Goal: Task Accomplishment & Management: Manage account settings

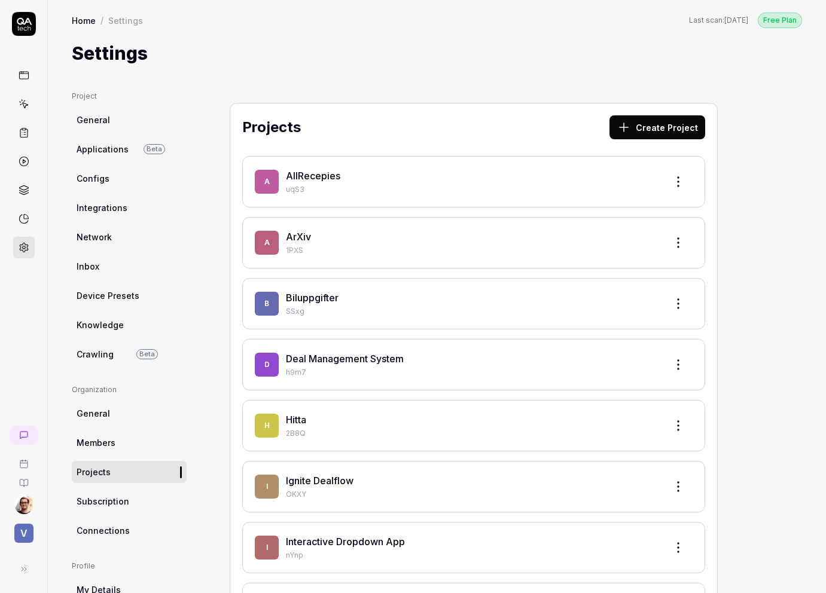
click at [26, 78] on icon at bounding box center [24, 75] width 11 height 11
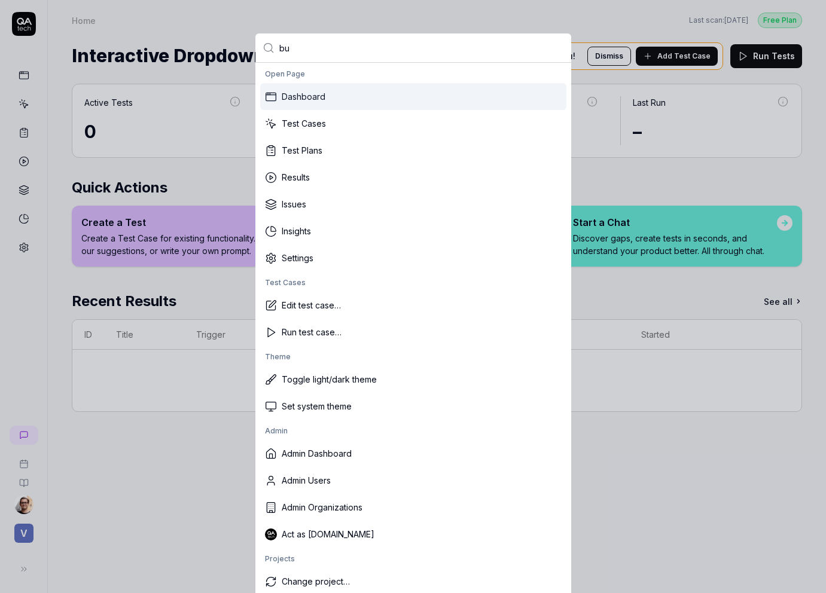
type input "bug"
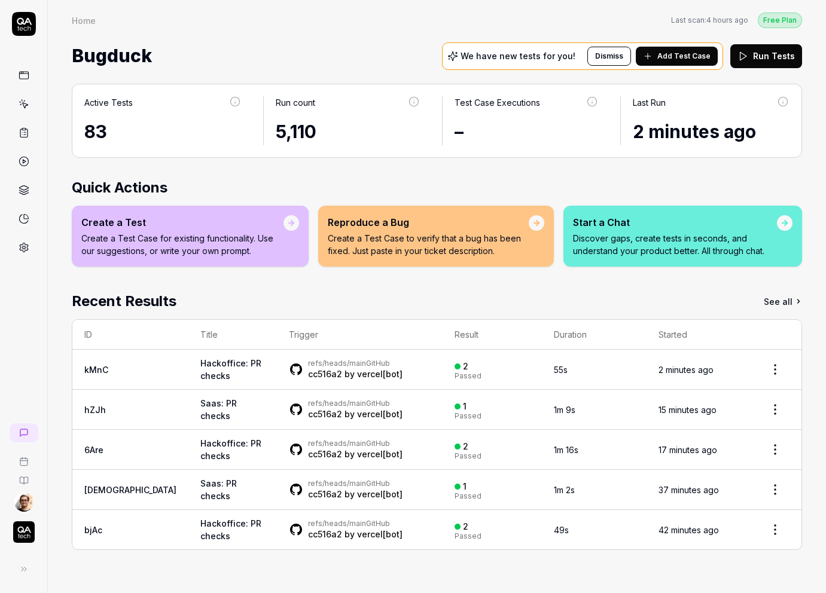
click at [205, 368] on td "Hackoffice: PR checks" at bounding box center [232, 370] width 88 height 40
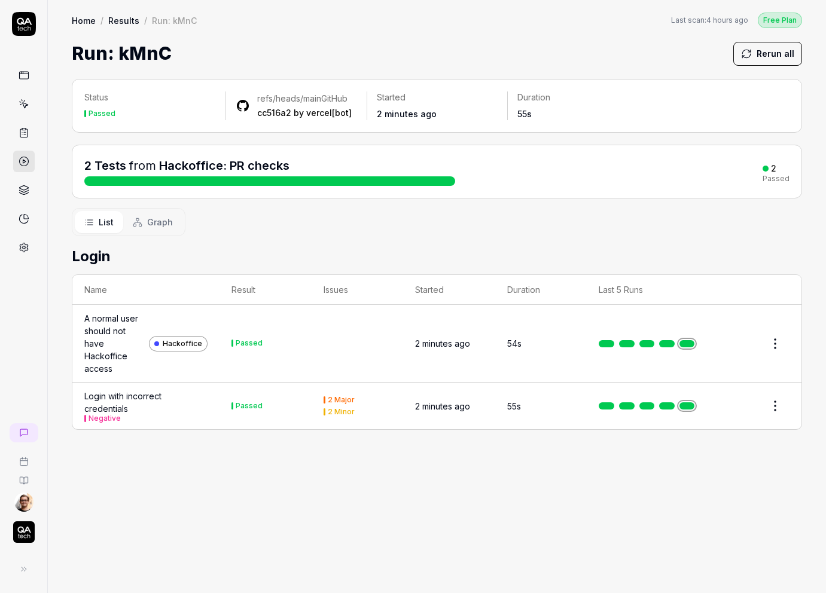
click at [123, 359] on div "A normal user should not have Hackoffice access" at bounding box center [114, 343] width 60 height 63
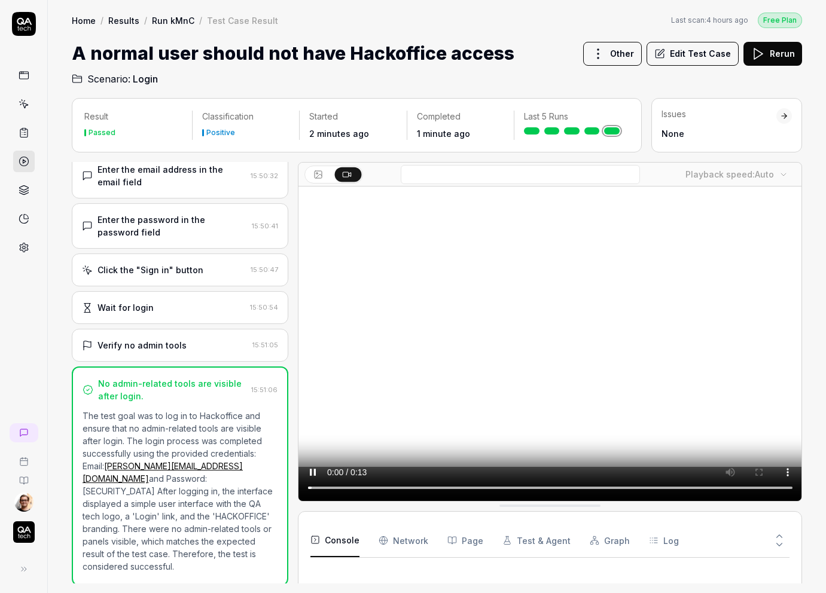
scroll to position [64, 0]
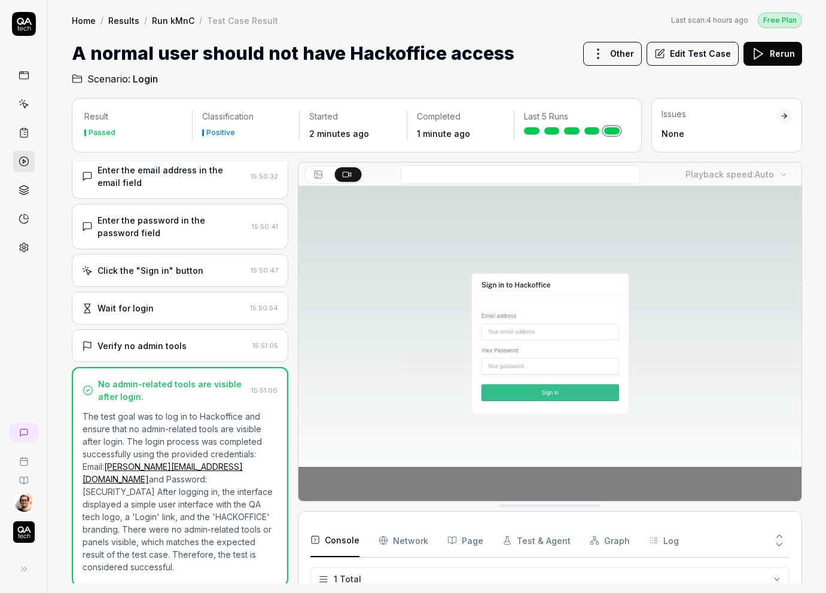
click at [25, 103] on icon at bounding box center [24, 104] width 11 height 11
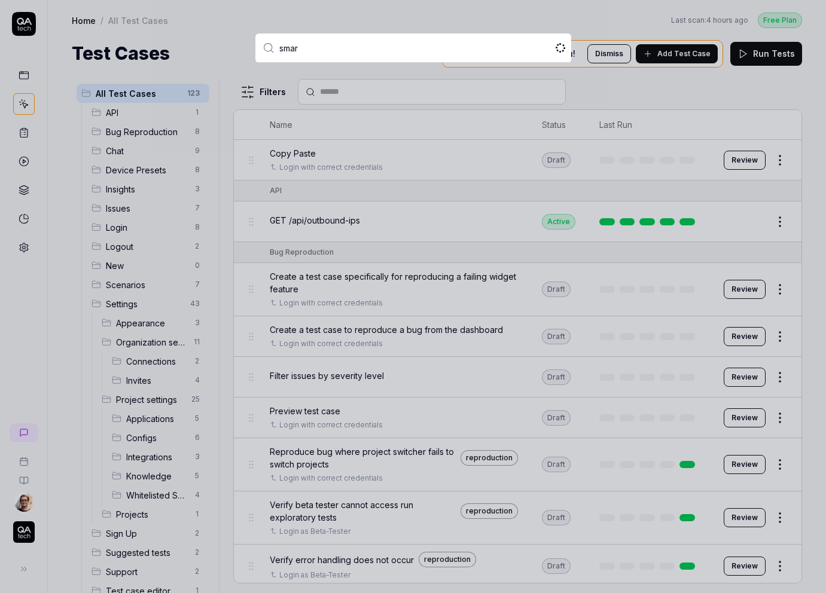
type input "smart"
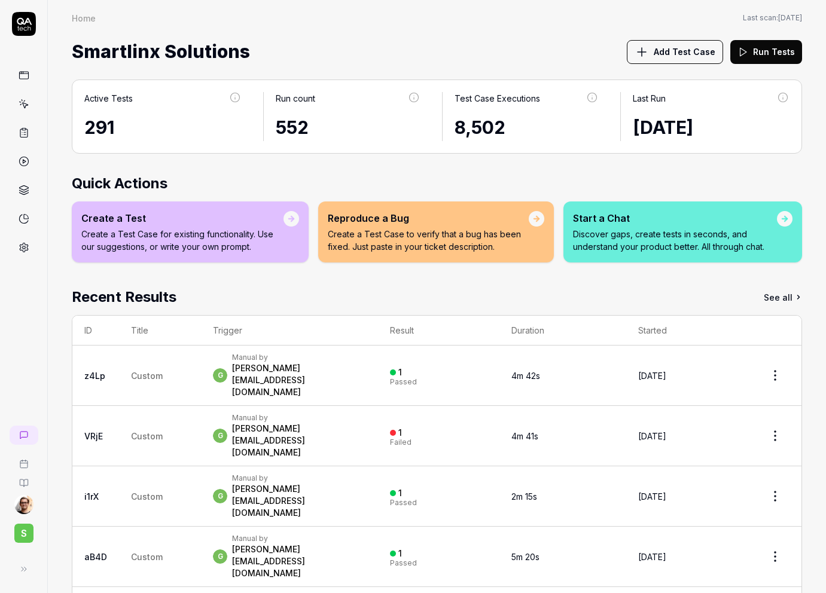
click at [152, 371] on span "Custom" at bounding box center [147, 376] width 32 height 10
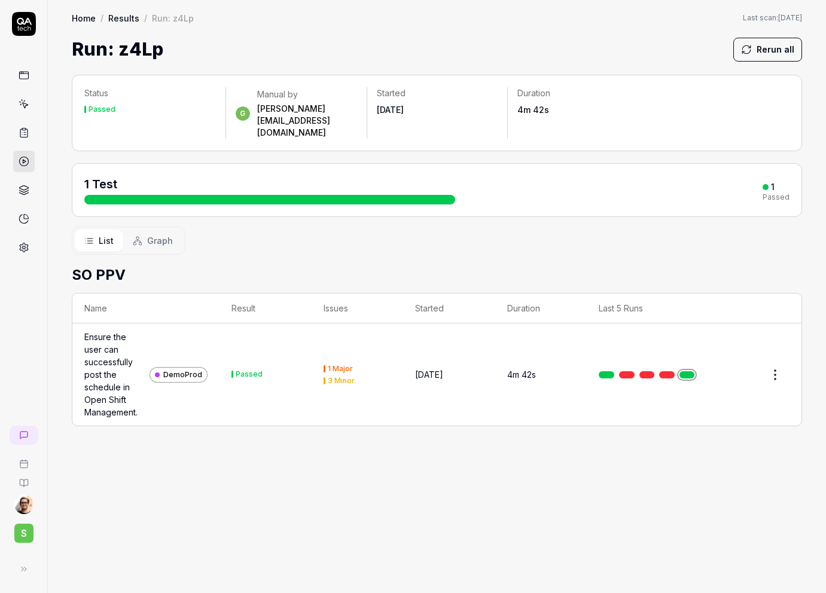
click at [105, 362] on div "Ensure the user can successfully post the schedule in Open Shift Management." at bounding box center [114, 375] width 60 height 88
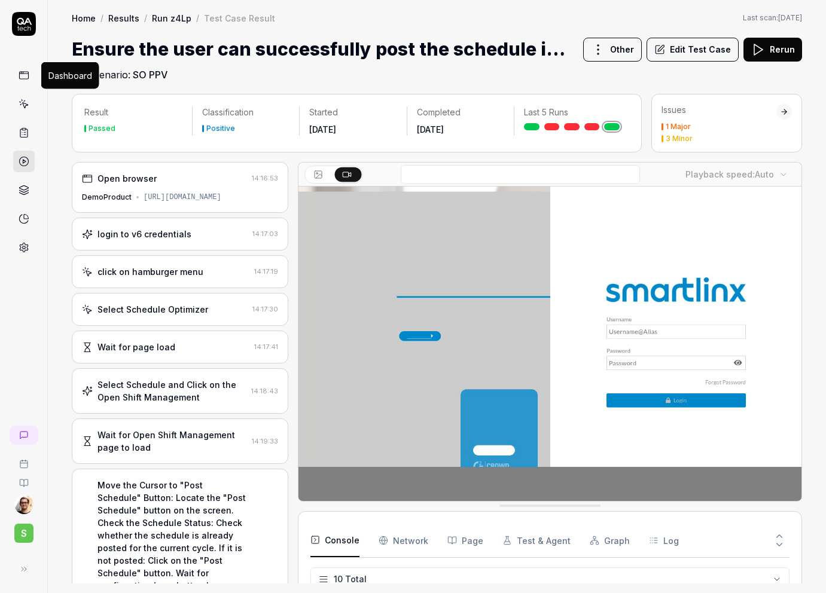
click at [22, 70] on icon at bounding box center [24, 75] width 11 height 11
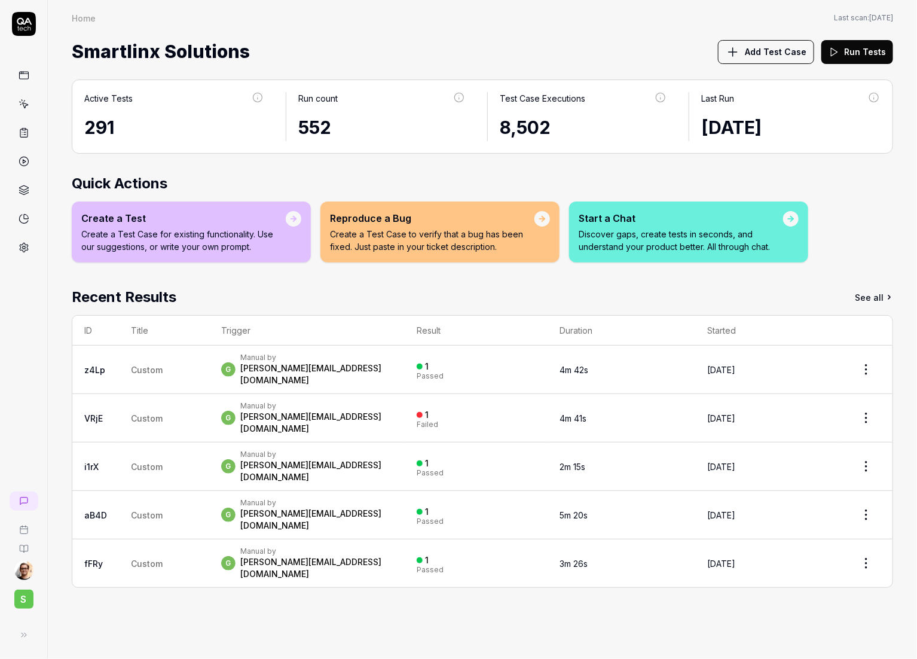
drag, startPoint x: 13, startPoint y: 456, endPoint x: 5, endPoint y: 456, distance: 8.4
click at [5, 456] on div "S" at bounding box center [24, 329] width 48 height 659
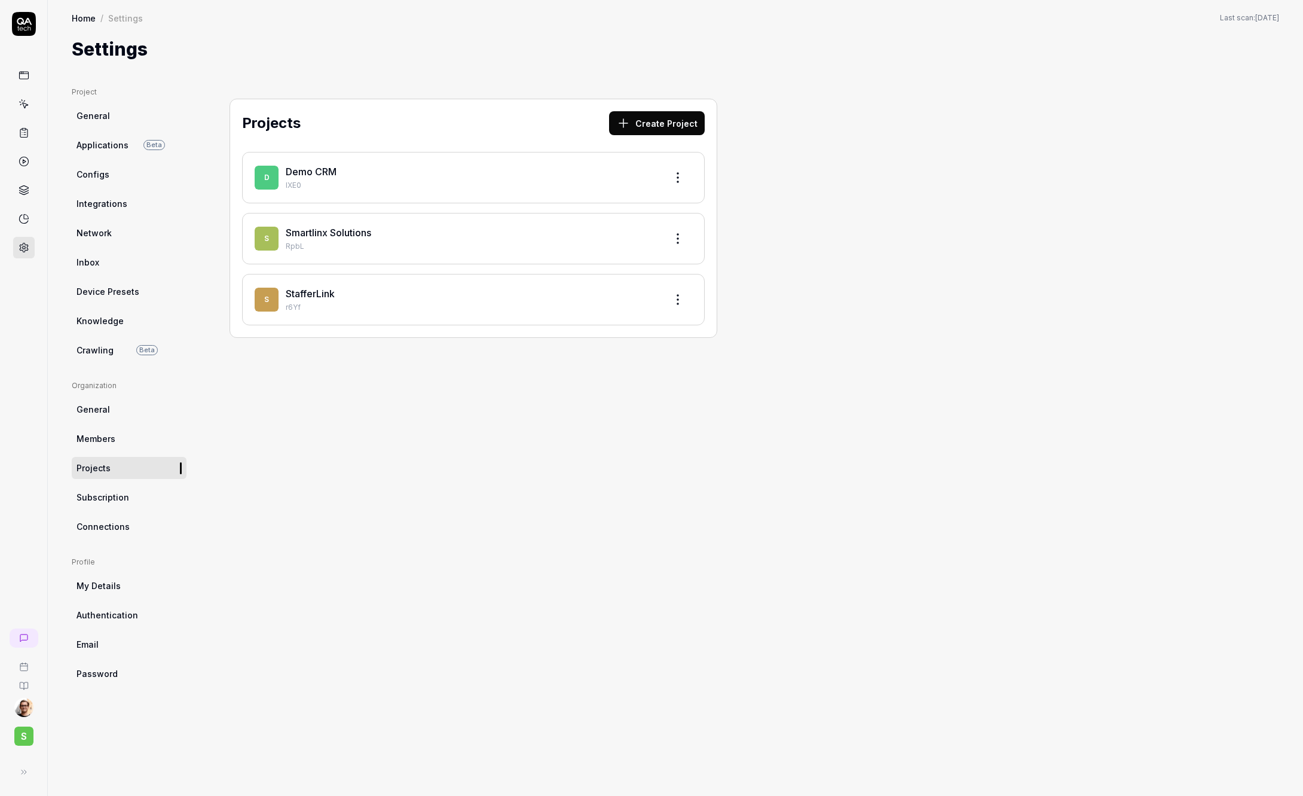
click at [30, 771] on button at bounding box center [24, 772] width 24 height 24
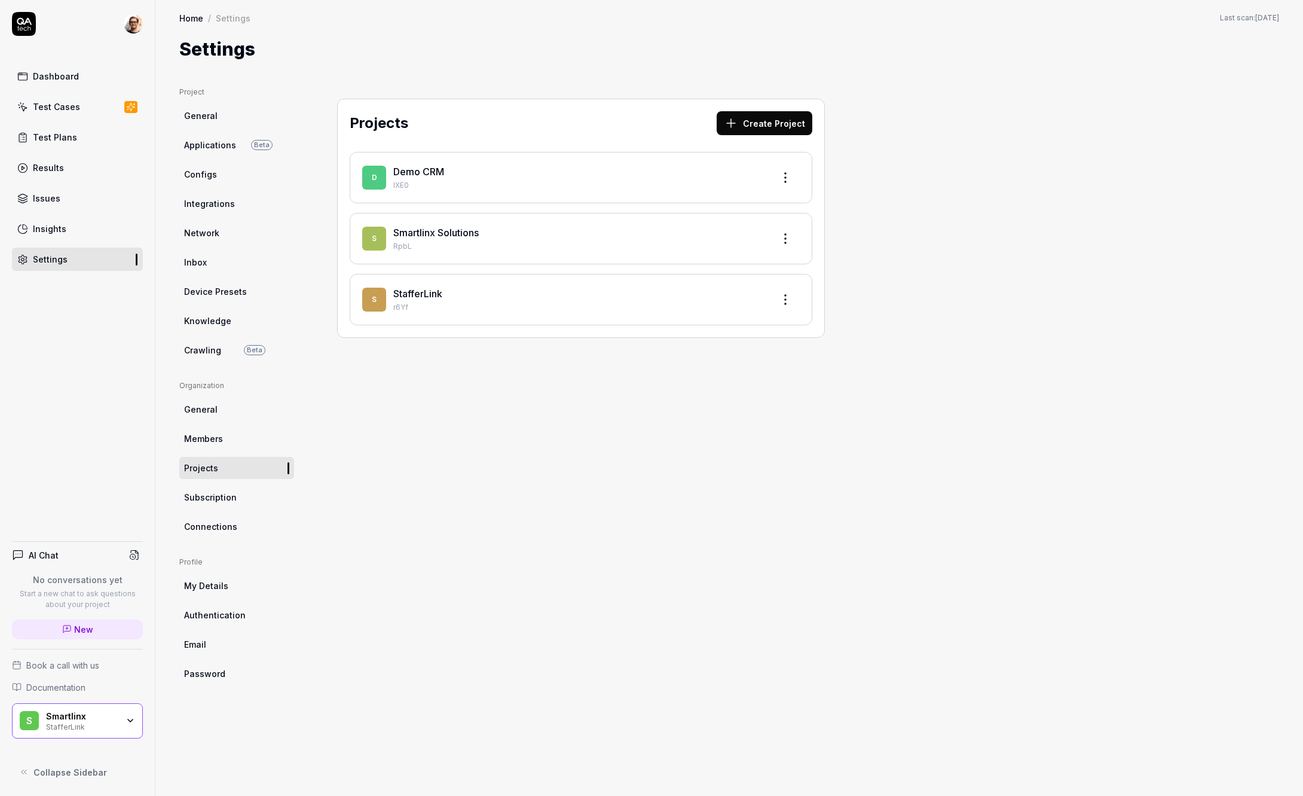
click at [105, 729] on div "StafferLink" at bounding box center [82, 726] width 72 height 10
click at [184, 108] on link "General" at bounding box center [236, 116] width 115 height 22
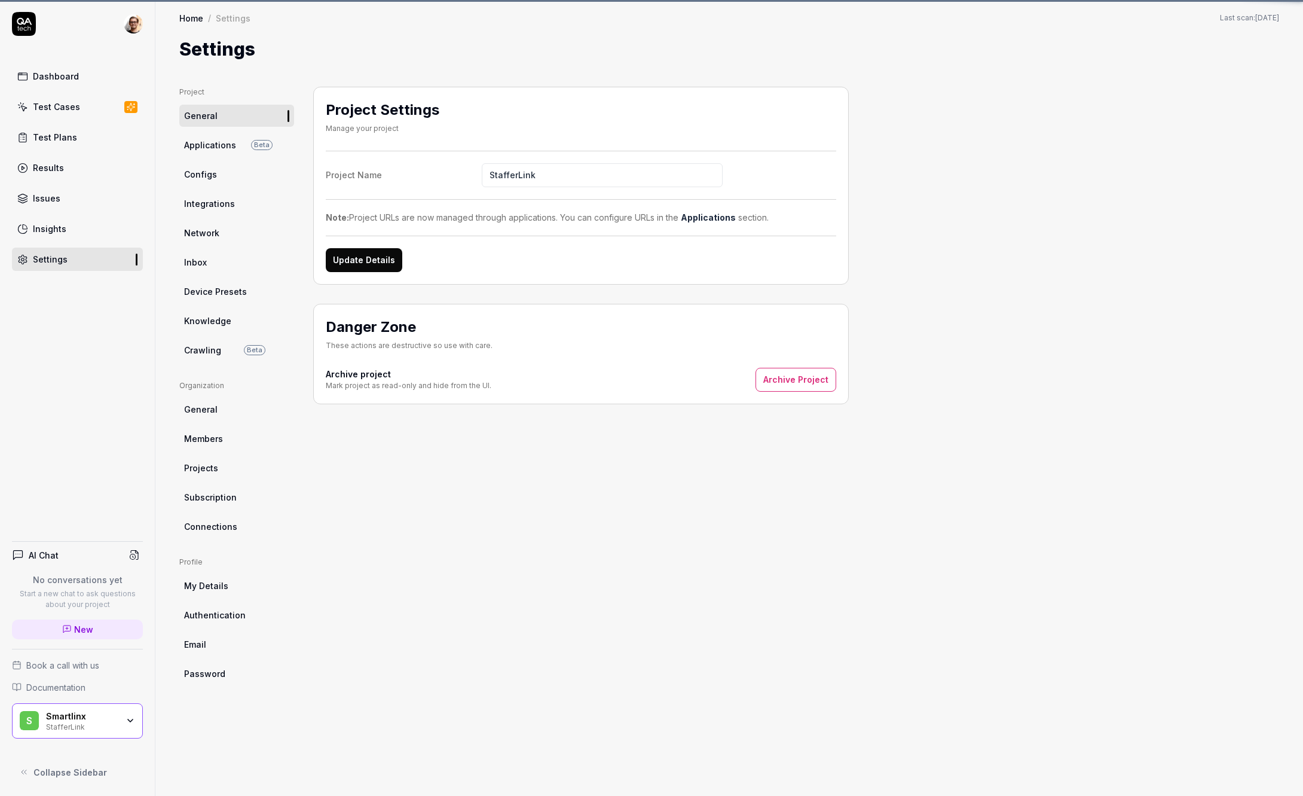
click at [134, 22] on html "Dashboard Test Cases Test Plans Results Issues Insights Settings AI Chat No con…" at bounding box center [651, 398] width 1303 height 796
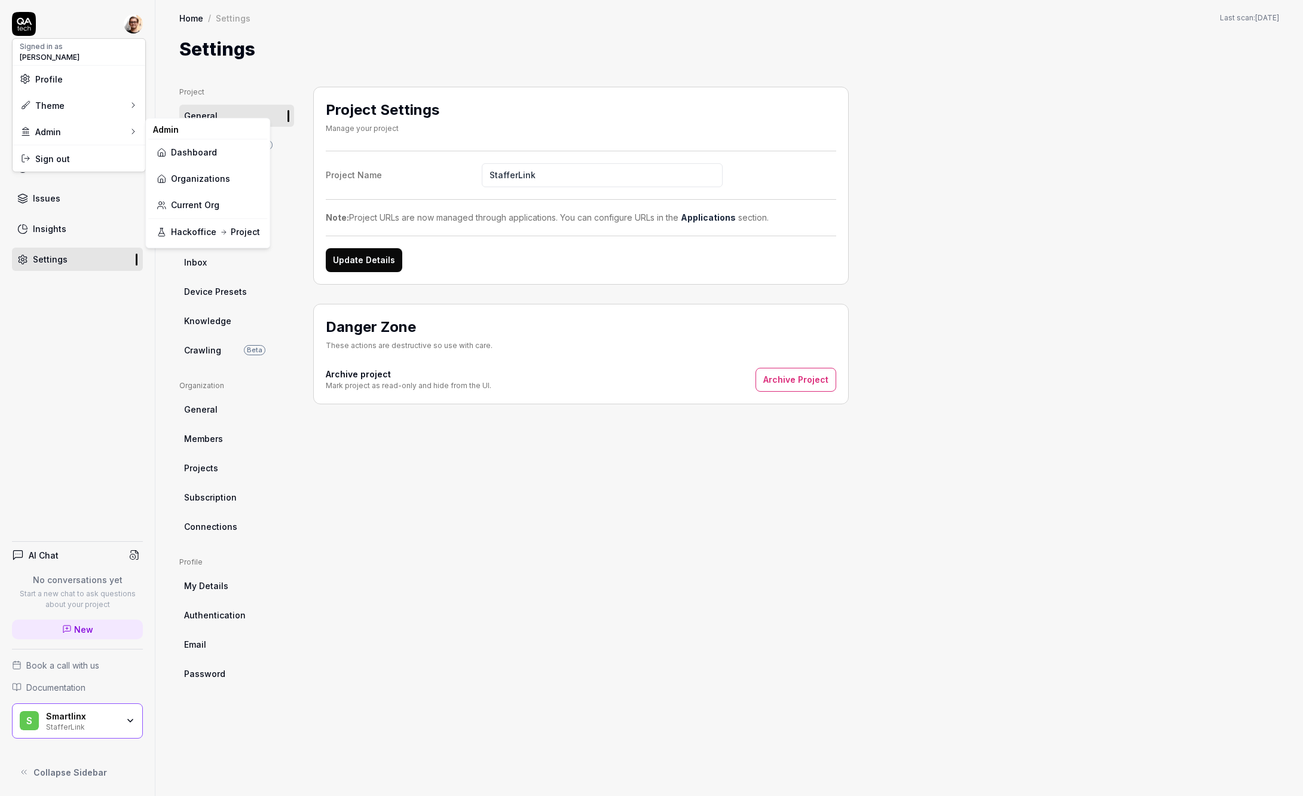
click at [207, 178] on link "Organizations" at bounding box center [207, 179] width 105 height 26
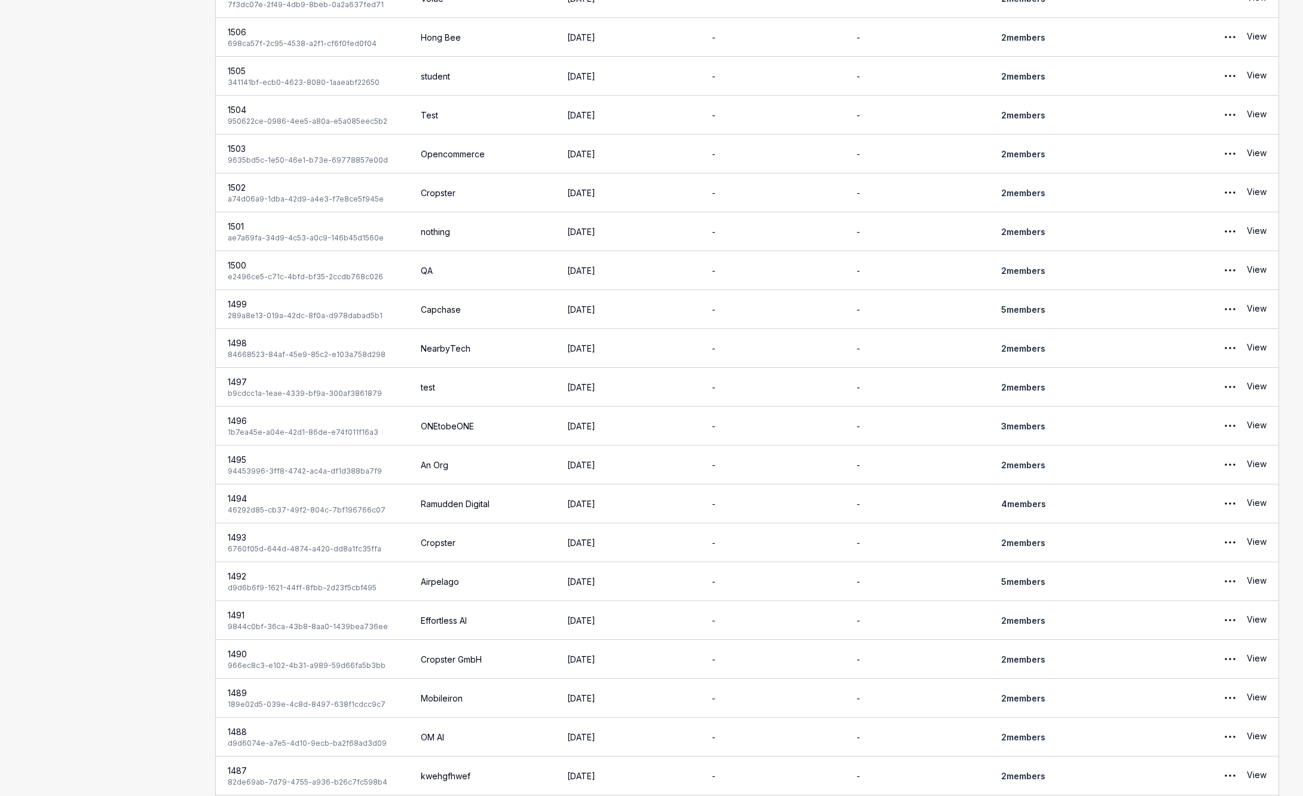
scroll to position [1358, 0]
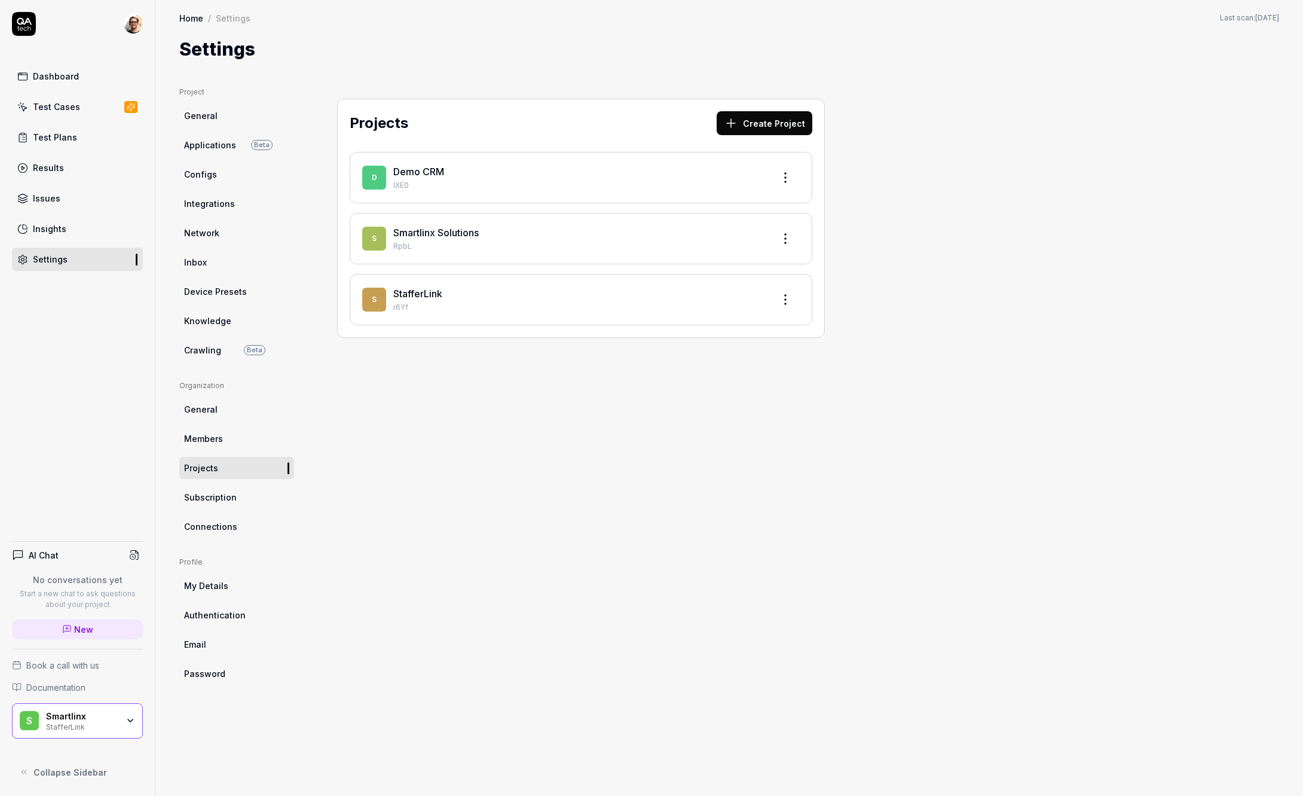
click at [422, 507] on div "Projects Create Project D Demo CRM IXE0 S Smartlinx Solutions RpbL S StafferLin…" at bounding box center [581, 429] width 536 height 685
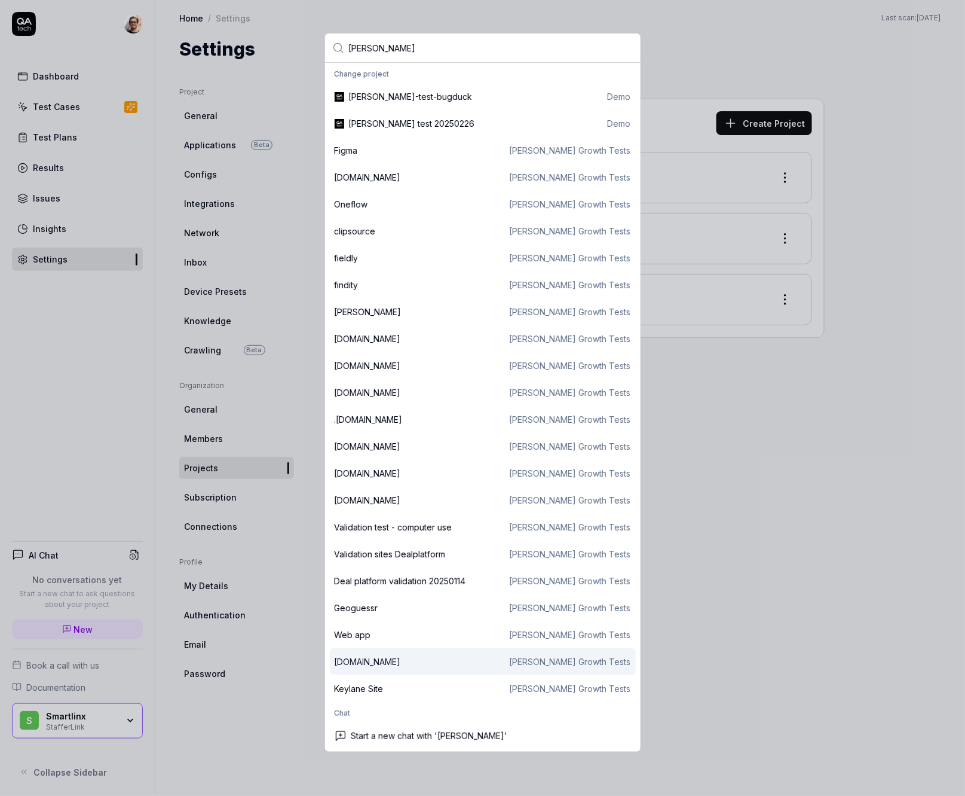
type input "[PERSON_NAME]"
click at [393, 660] on div "Design.sj.se Daniels Growth Tests" at bounding box center [483, 661] width 297 height 13
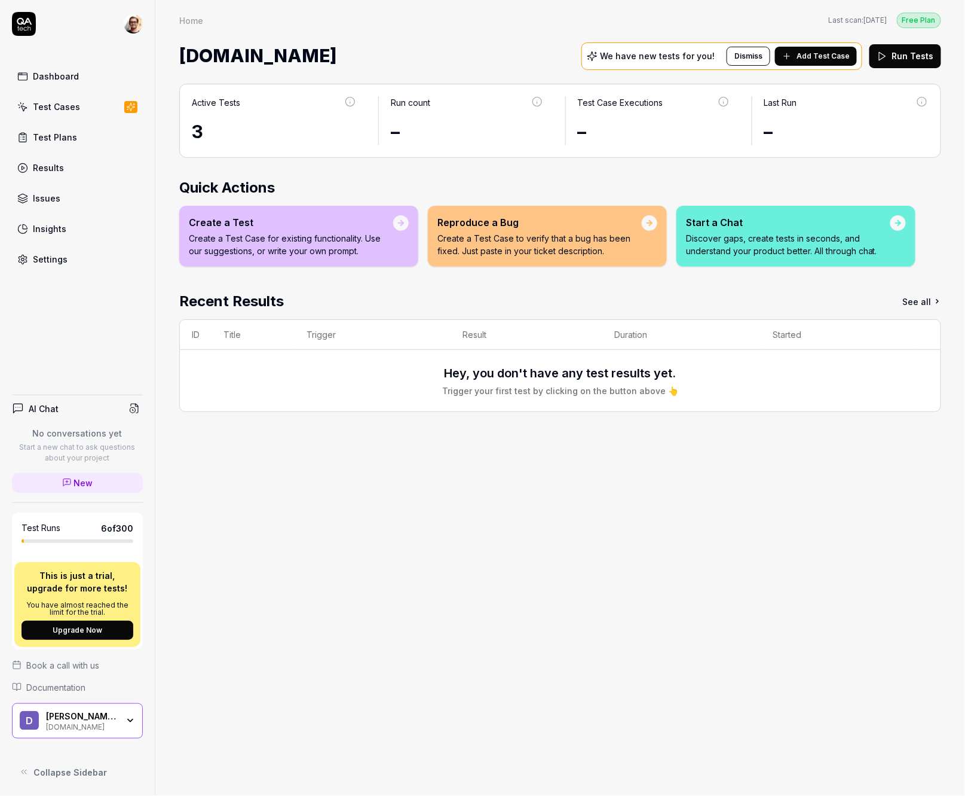
click at [78, 256] on link "Settings" at bounding box center [77, 259] width 131 height 23
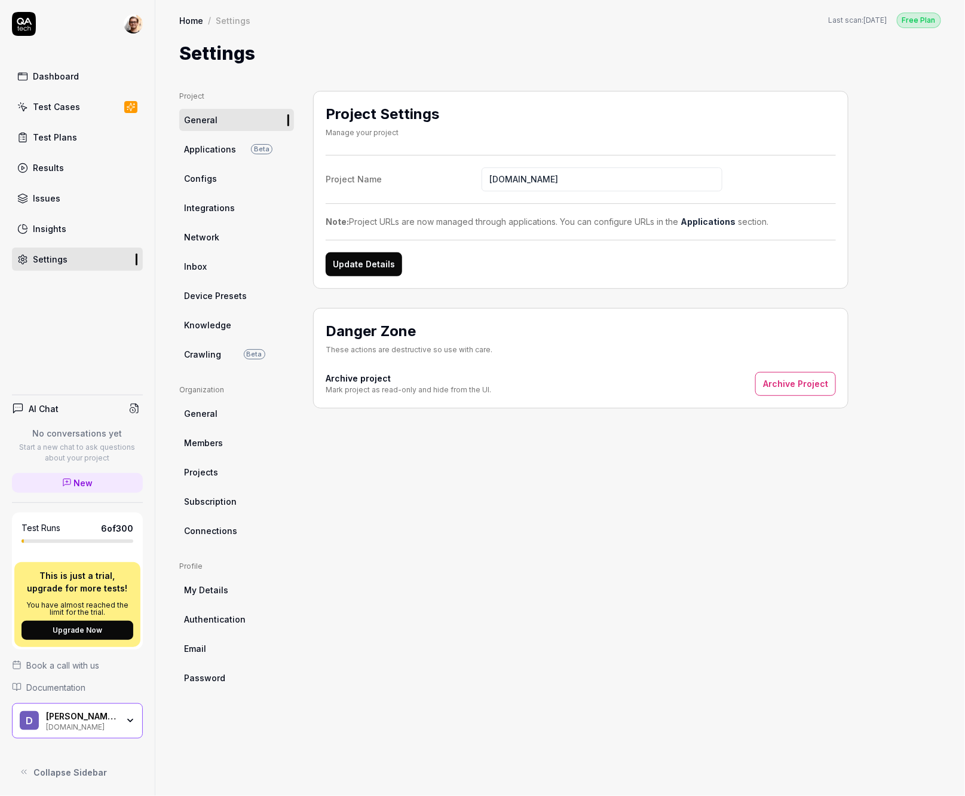
click at [234, 204] on link "Integrations" at bounding box center [236, 208] width 115 height 22
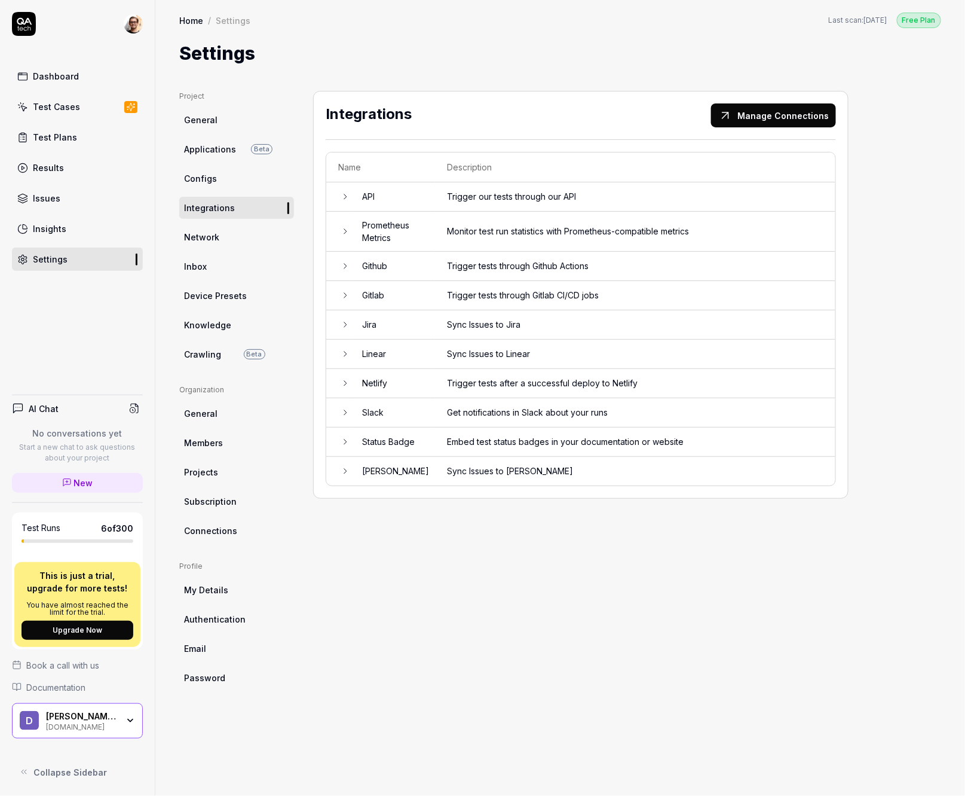
click at [423, 260] on td "Github" at bounding box center [392, 266] width 85 height 29
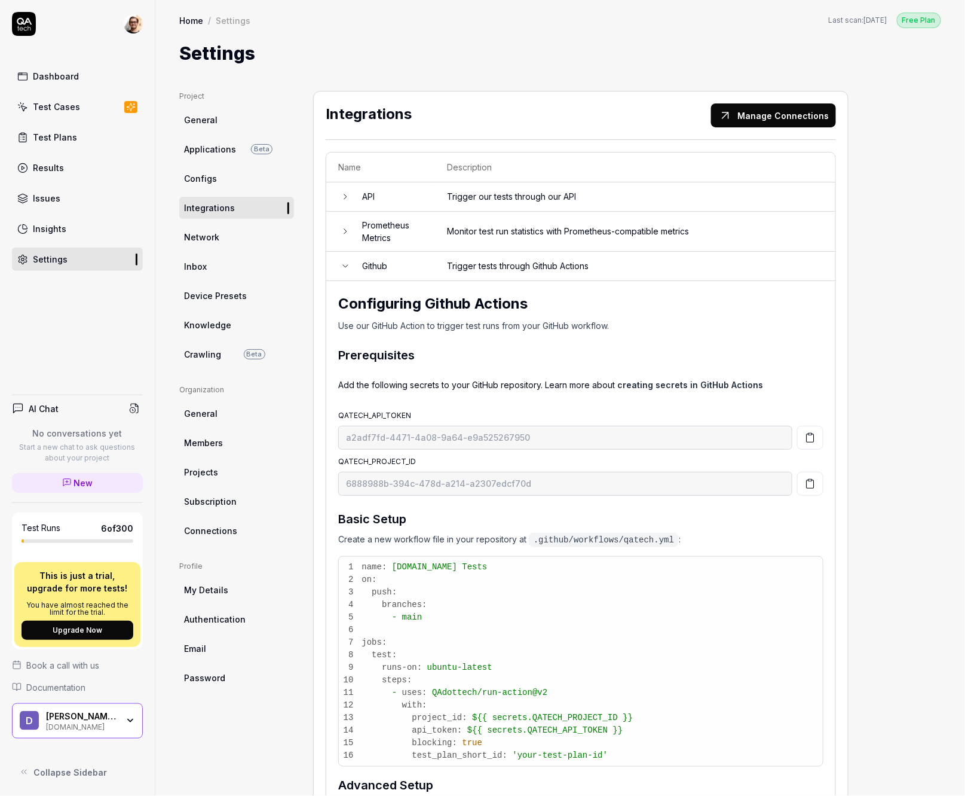
click at [423, 260] on td "Github" at bounding box center [392, 266] width 85 height 29
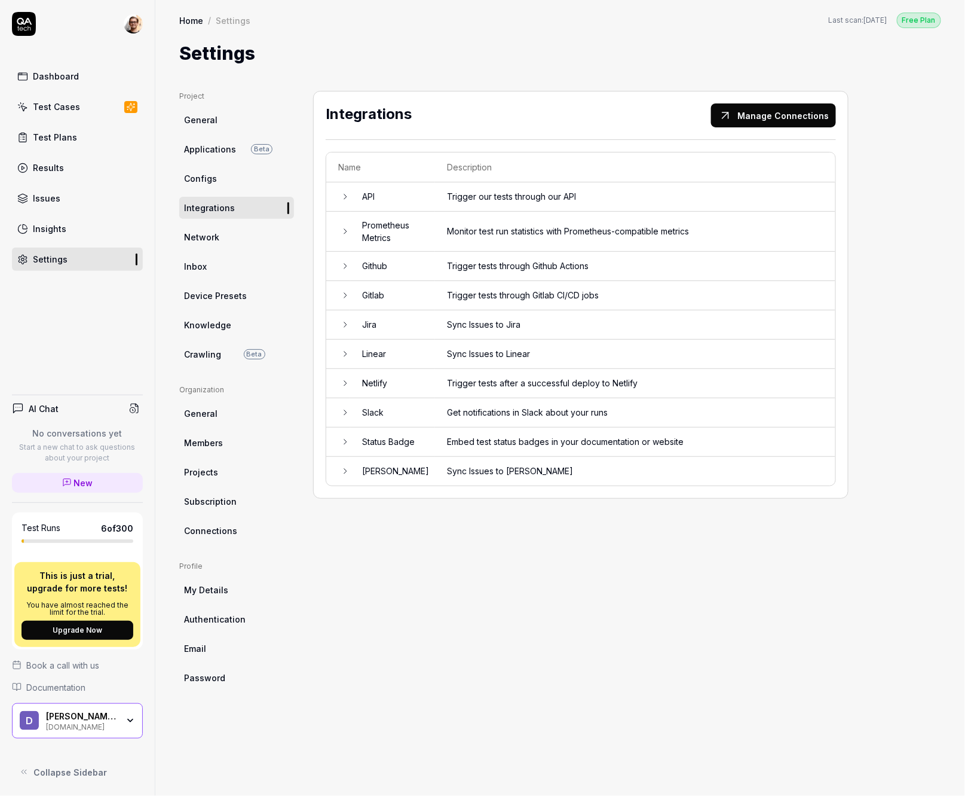
click at [210, 133] on ul "Project General Applications Beta Configs Integrations Network Inbox Device Pre…" at bounding box center [236, 228] width 115 height 274
click at [210, 139] on link "Applications Beta" at bounding box center [236, 149] width 115 height 22
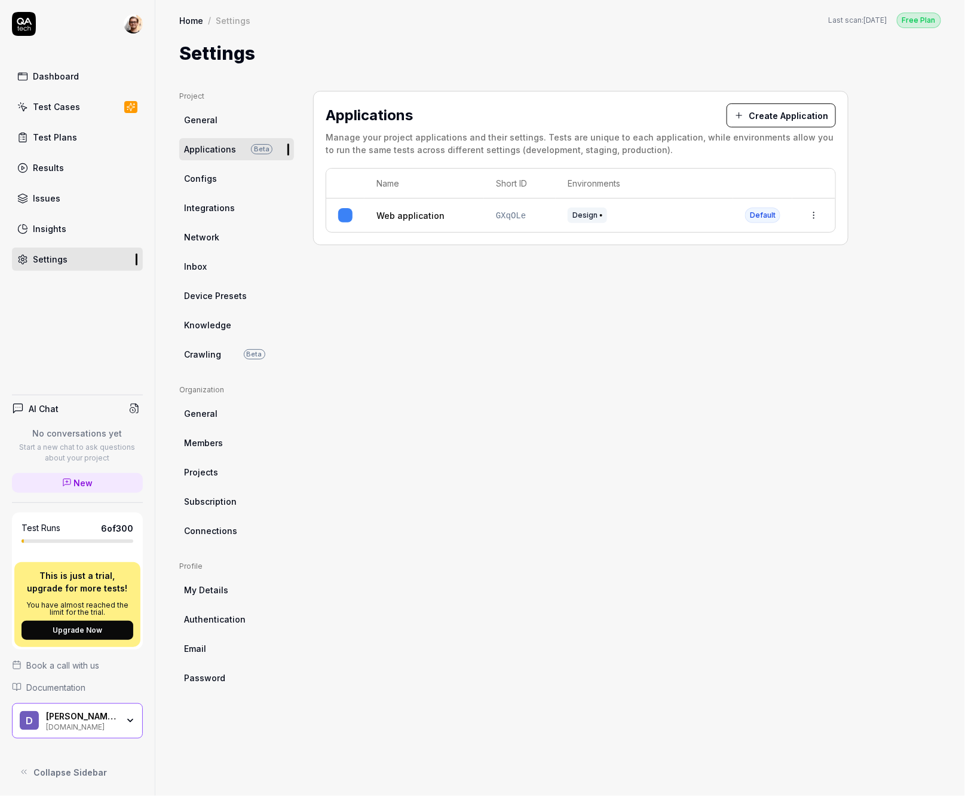
click at [228, 539] on link "Connections" at bounding box center [236, 531] width 115 height 22
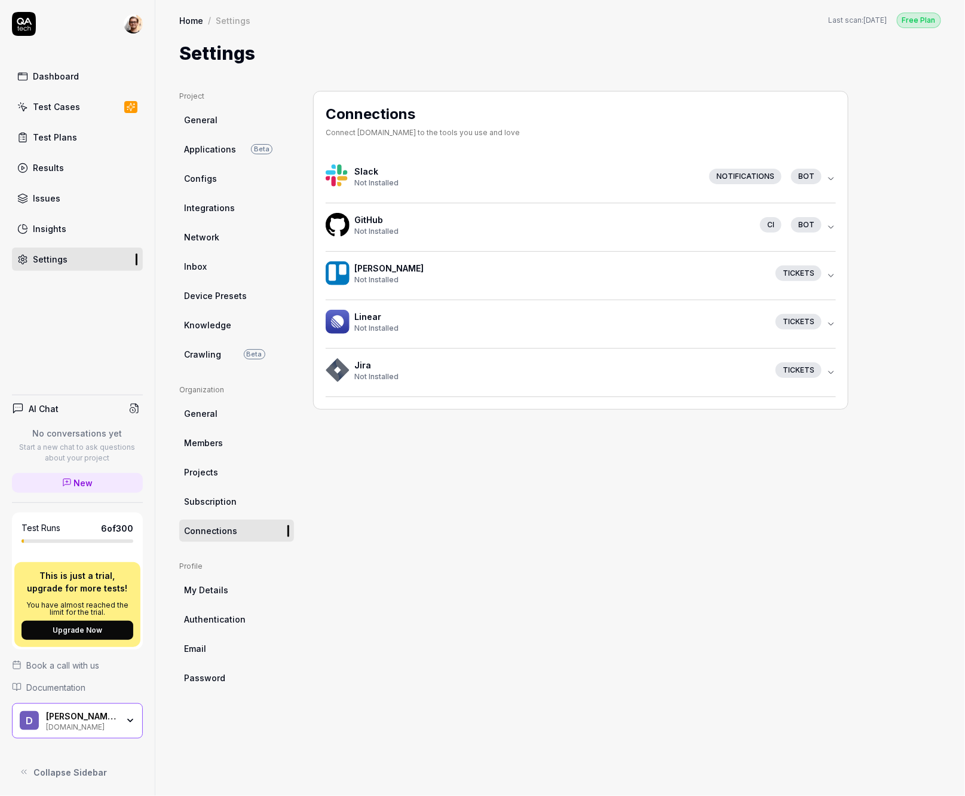
click at [378, 180] on span "Not Installed" at bounding box center [377, 182] width 44 height 9
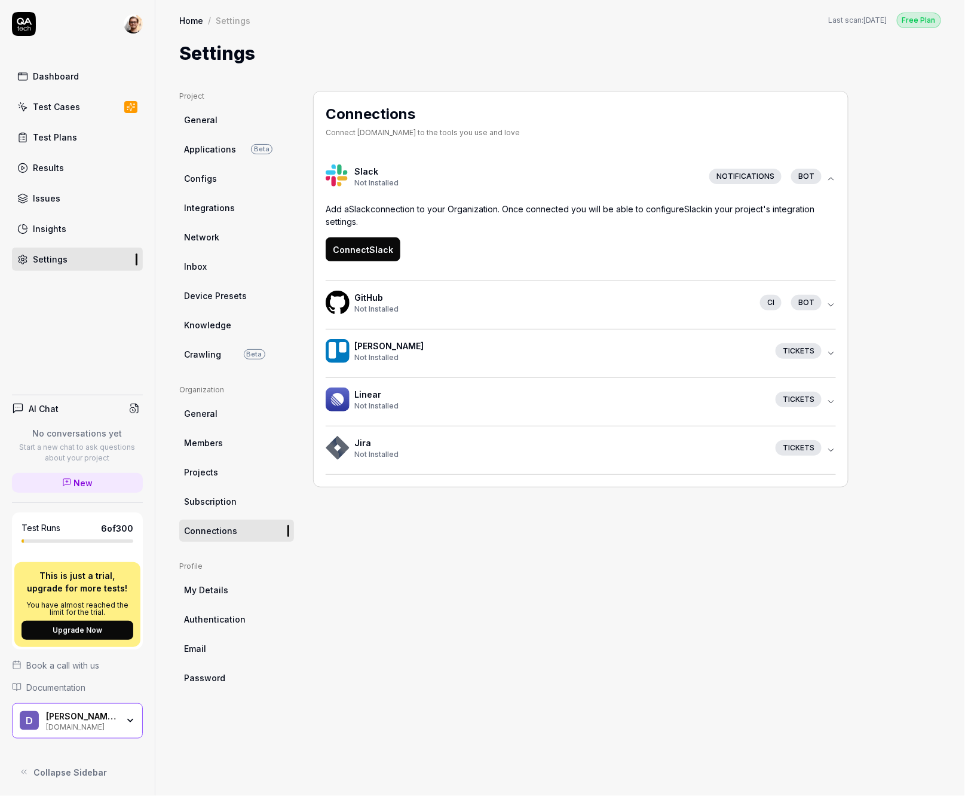
click at [370, 257] on button "Connect Slack" at bounding box center [363, 249] width 75 height 24
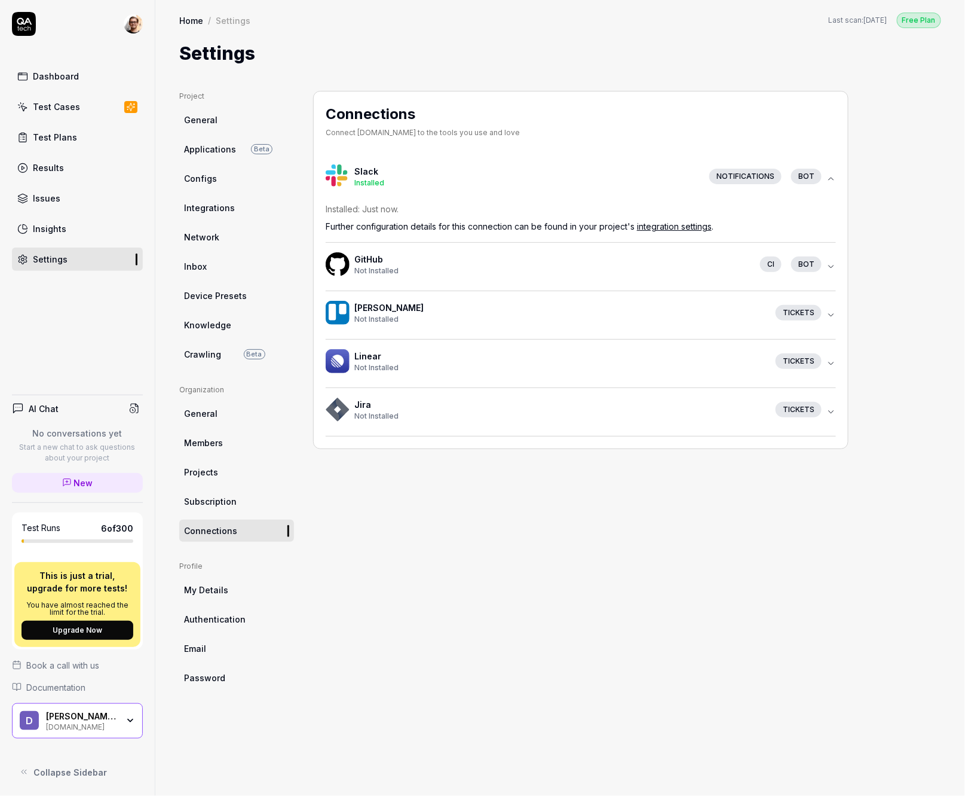
click at [688, 223] on link "integration settings" at bounding box center [674, 226] width 75 height 10
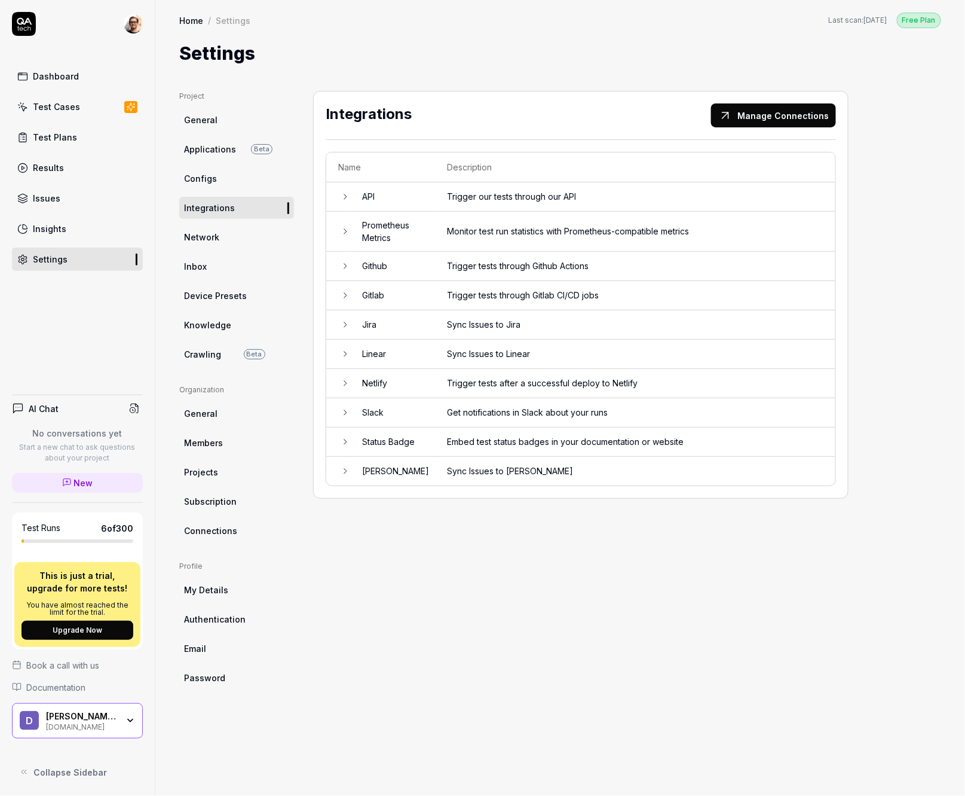
click at [514, 415] on td "Get notifications in Slack about your runs" at bounding box center [635, 412] width 401 height 29
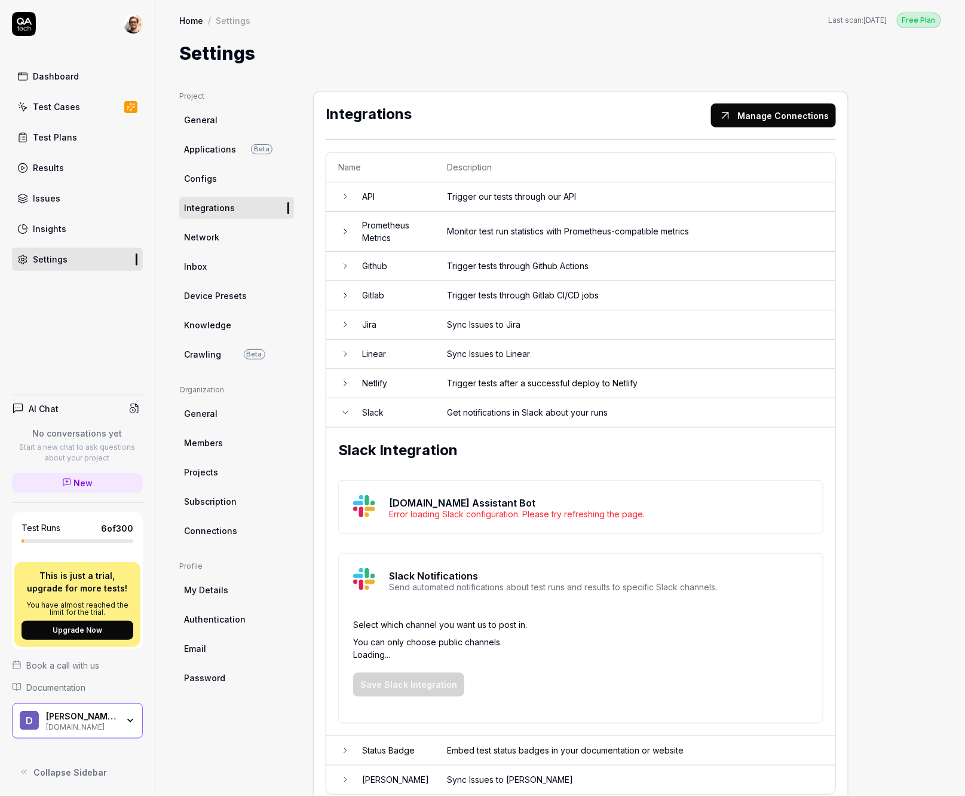
scroll to position [29, 0]
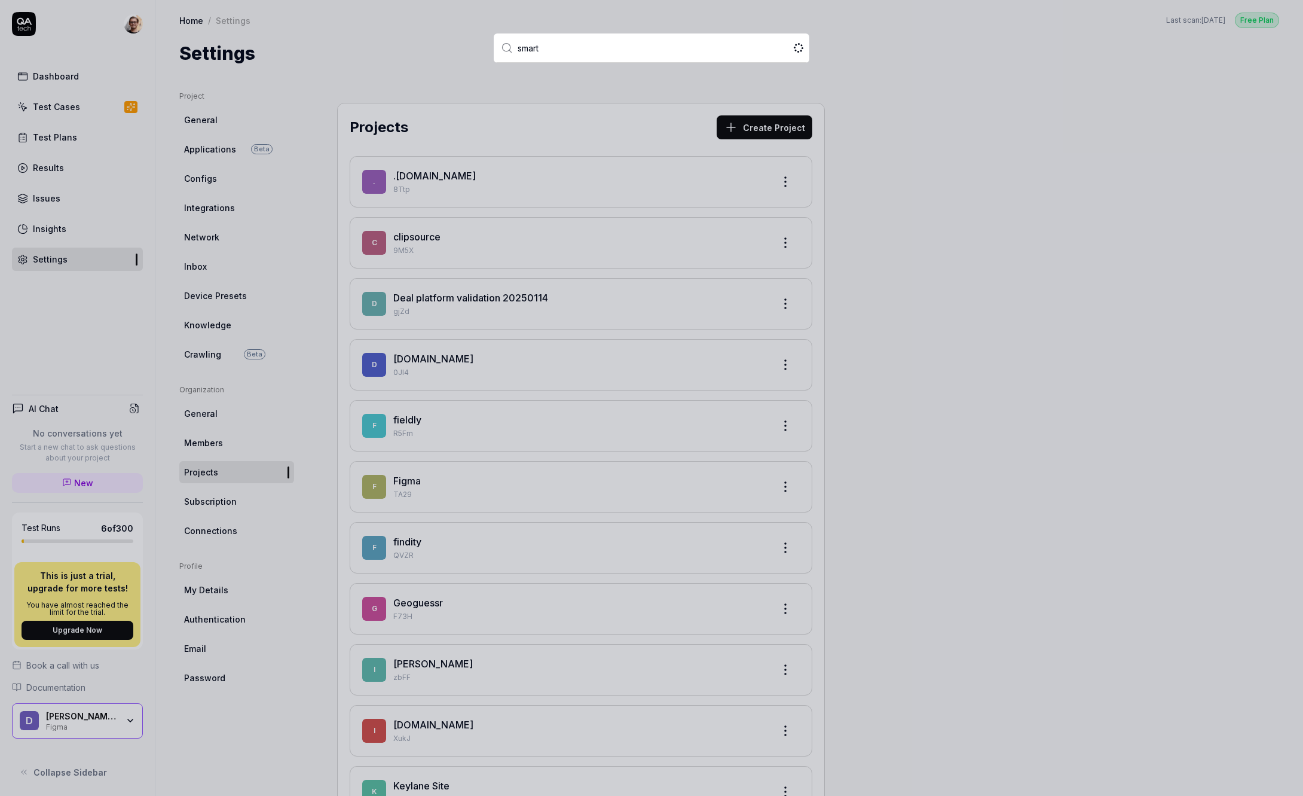
type input "smartl"
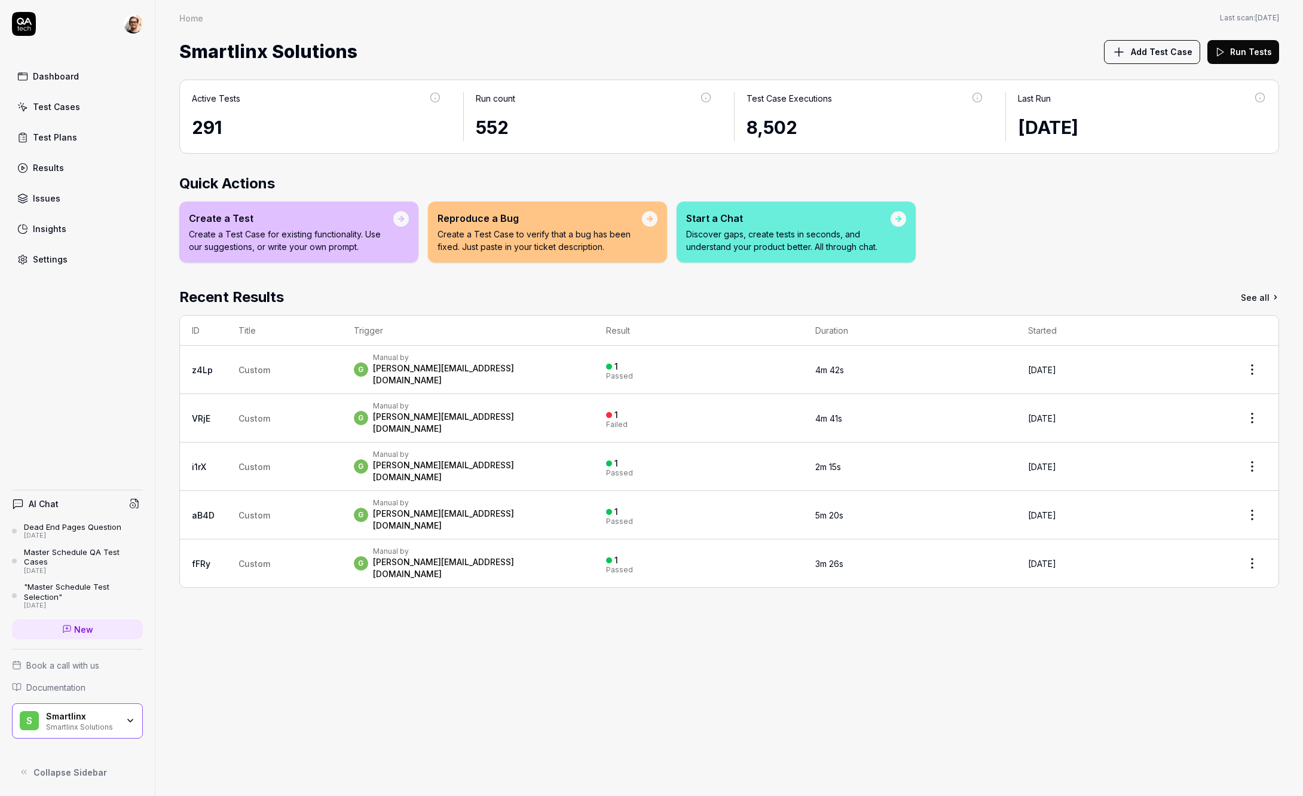
click at [74, 172] on link "Results" at bounding box center [77, 167] width 131 height 23
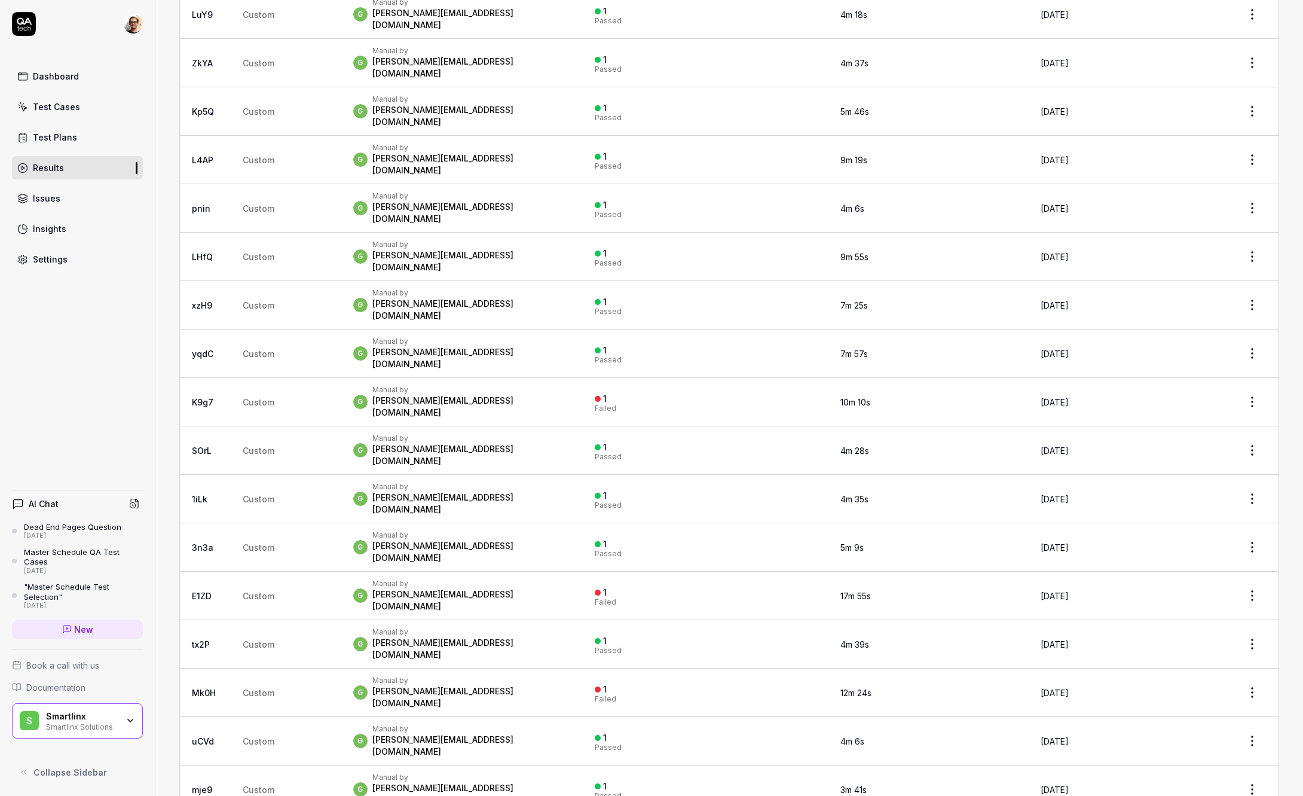
scroll to position [2282, 0]
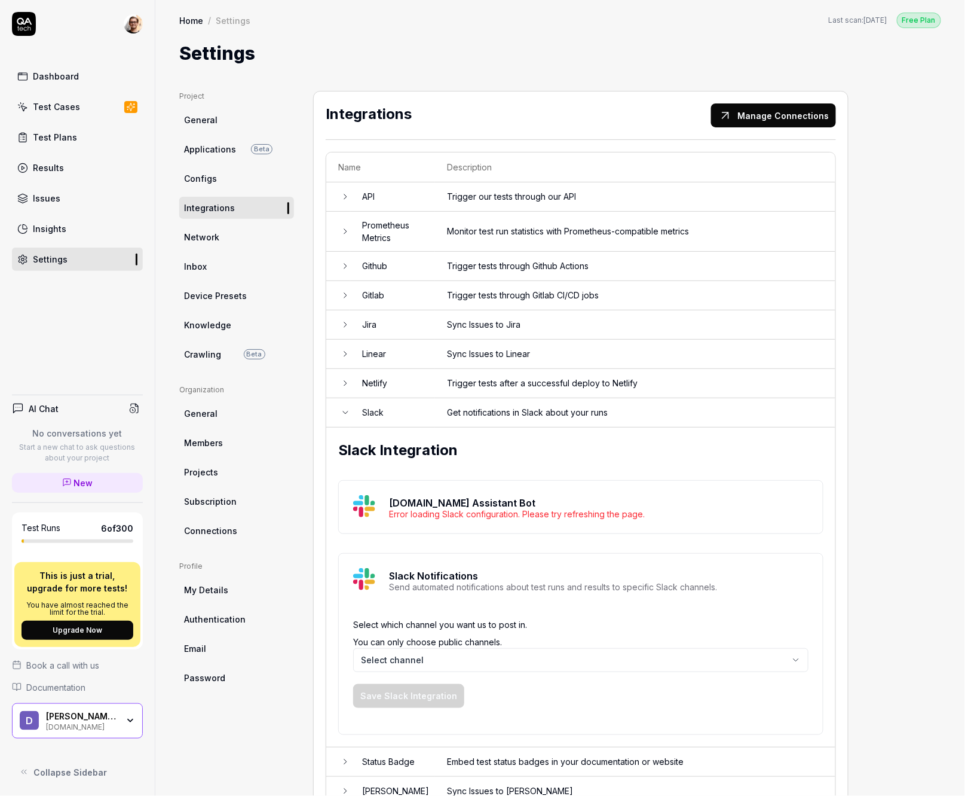
click at [465, 502] on p "[DOMAIN_NAME] Assistant Bot" at bounding box center [517, 503] width 256 height 14
drag, startPoint x: 465, startPoint y: 502, endPoint x: 633, endPoint y: 503, distance: 168.6
click at [633, 503] on p "[DOMAIN_NAME] Assistant Bot" at bounding box center [517, 503] width 256 height 14
click at [396, 514] on div "Error loading Slack configuration. Please try refreshing the page." at bounding box center [517, 514] width 256 height 8
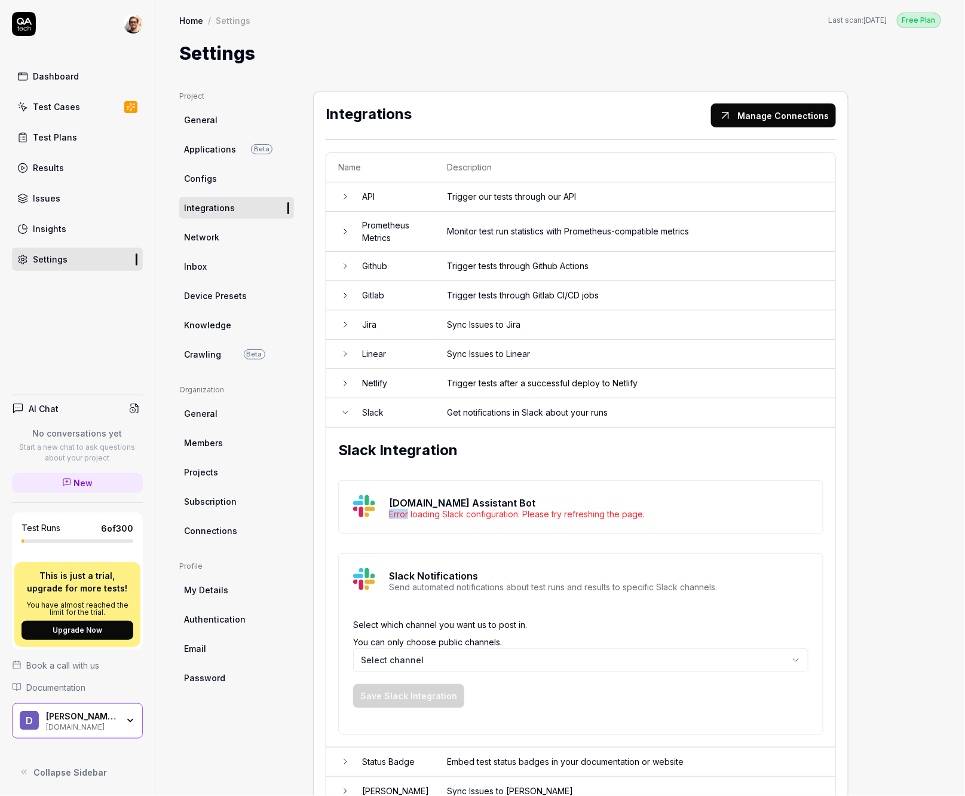
click at [396, 514] on div "Error loading Slack configuration. Please try refreshing the page." at bounding box center [517, 514] width 256 height 8
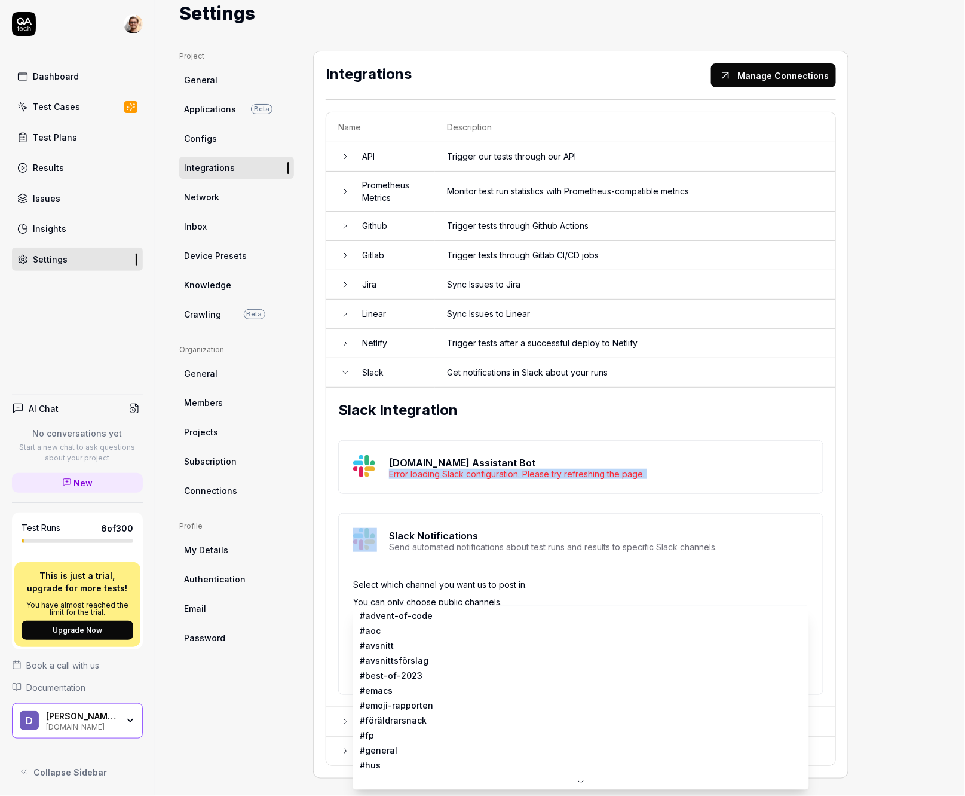
click at [421, 604] on html "Dashboard Test Cases Test Plans Results Issues Insights Settings AI Chat No con…" at bounding box center [482, 398] width 965 height 796
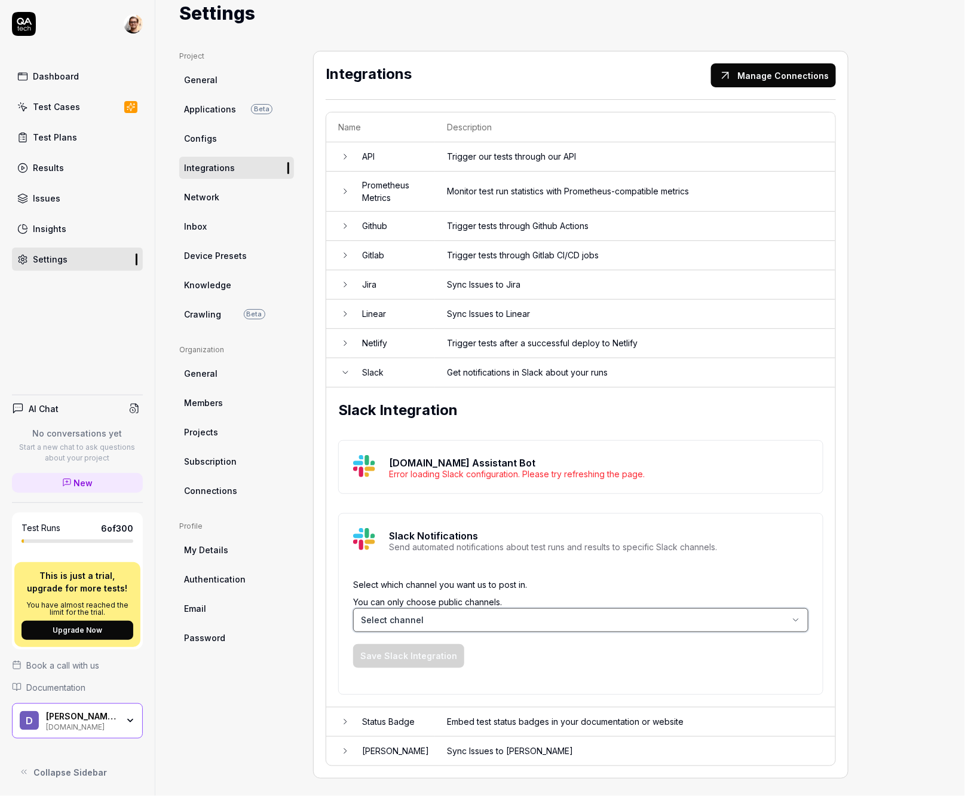
click at [423, 540] on html "Dashboard Test Cases Test Plans Results Issues Insights Settings AI Chat No con…" at bounding box center [482, 398] width 965 height 796
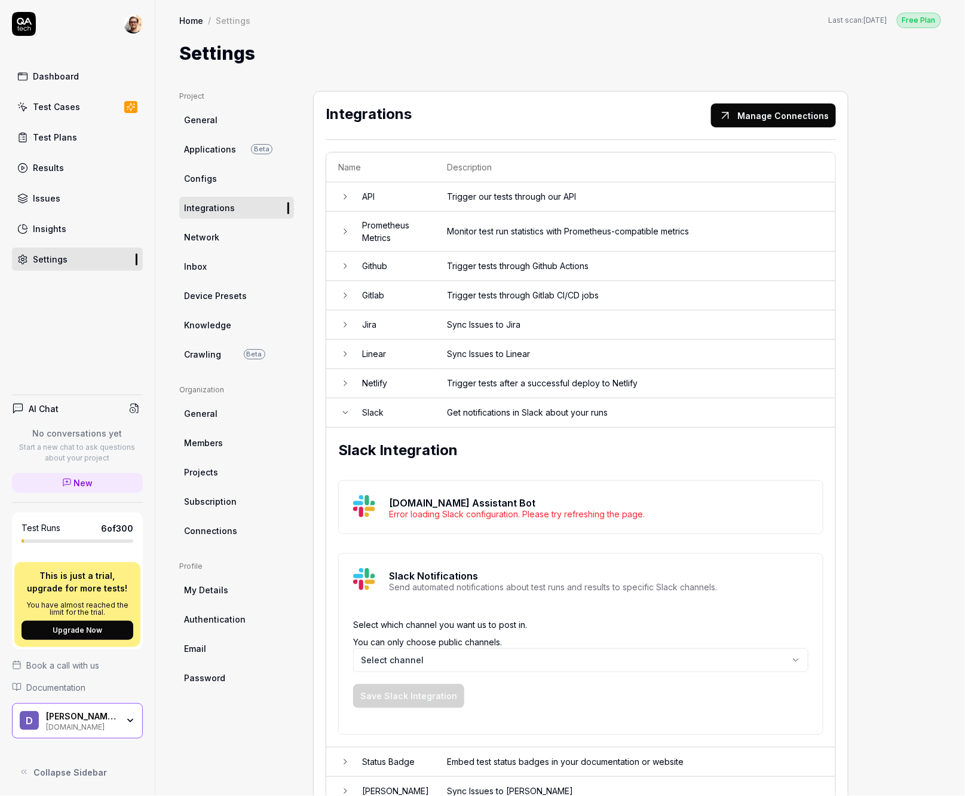
scroll to position [40, 0]
